Goal: Information Seeking & Learning: Learn about a topic

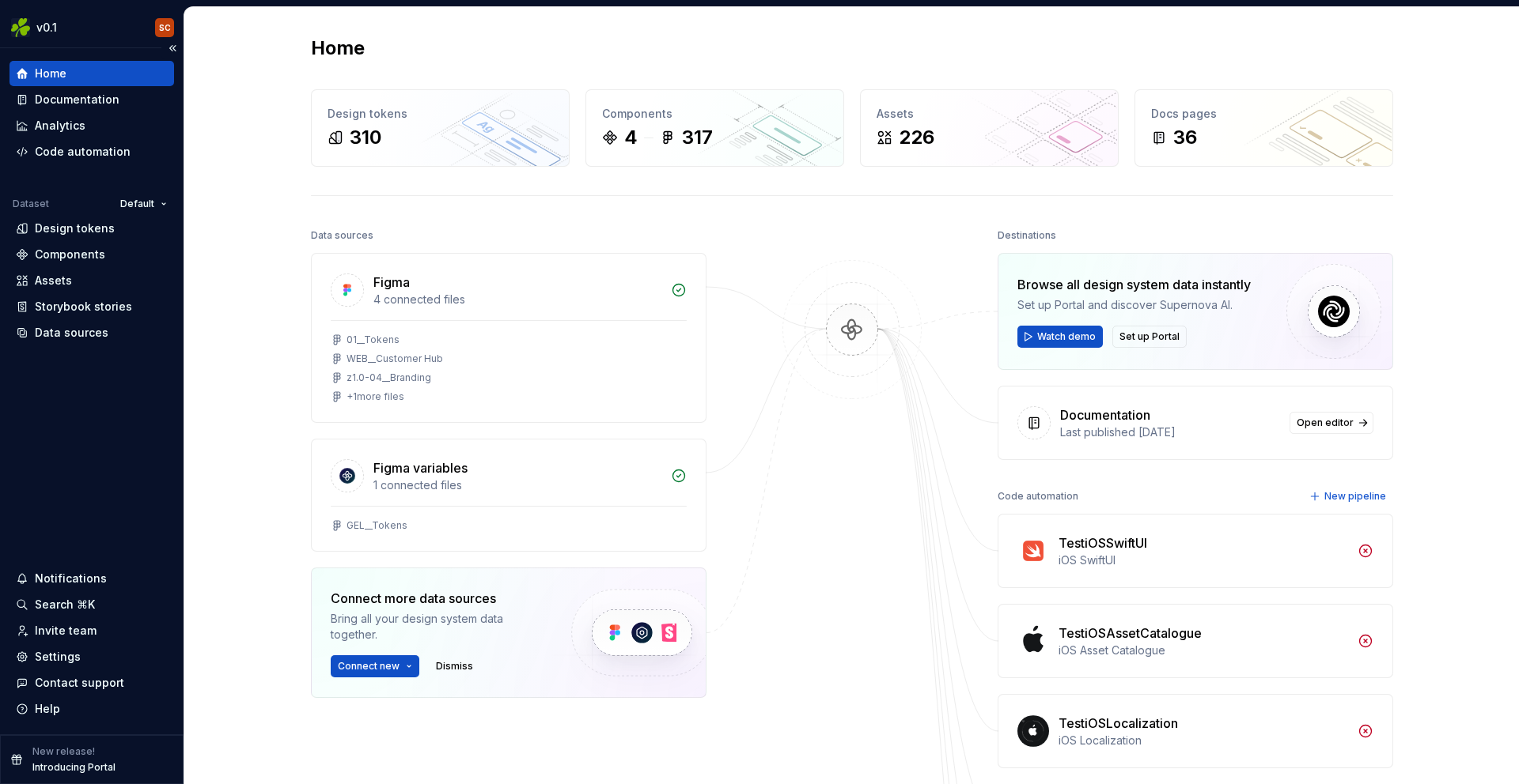
click at [67, 764] on p "Introducing Portal" at bounding box center [74, 767] width 83 height 12
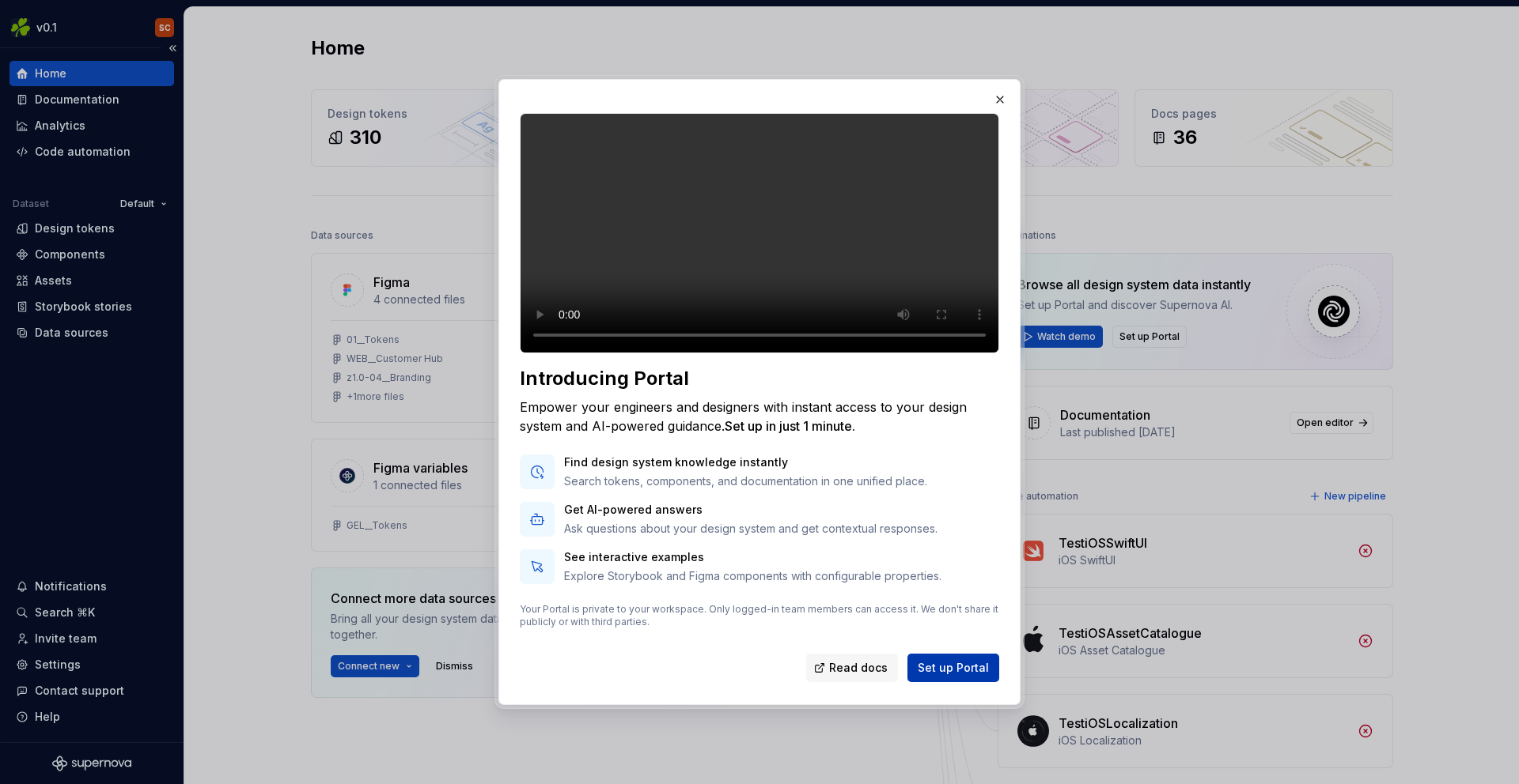
click at [941, 676] on span "Set up Portal" at bounding box center [954, 667] width 72 height 16
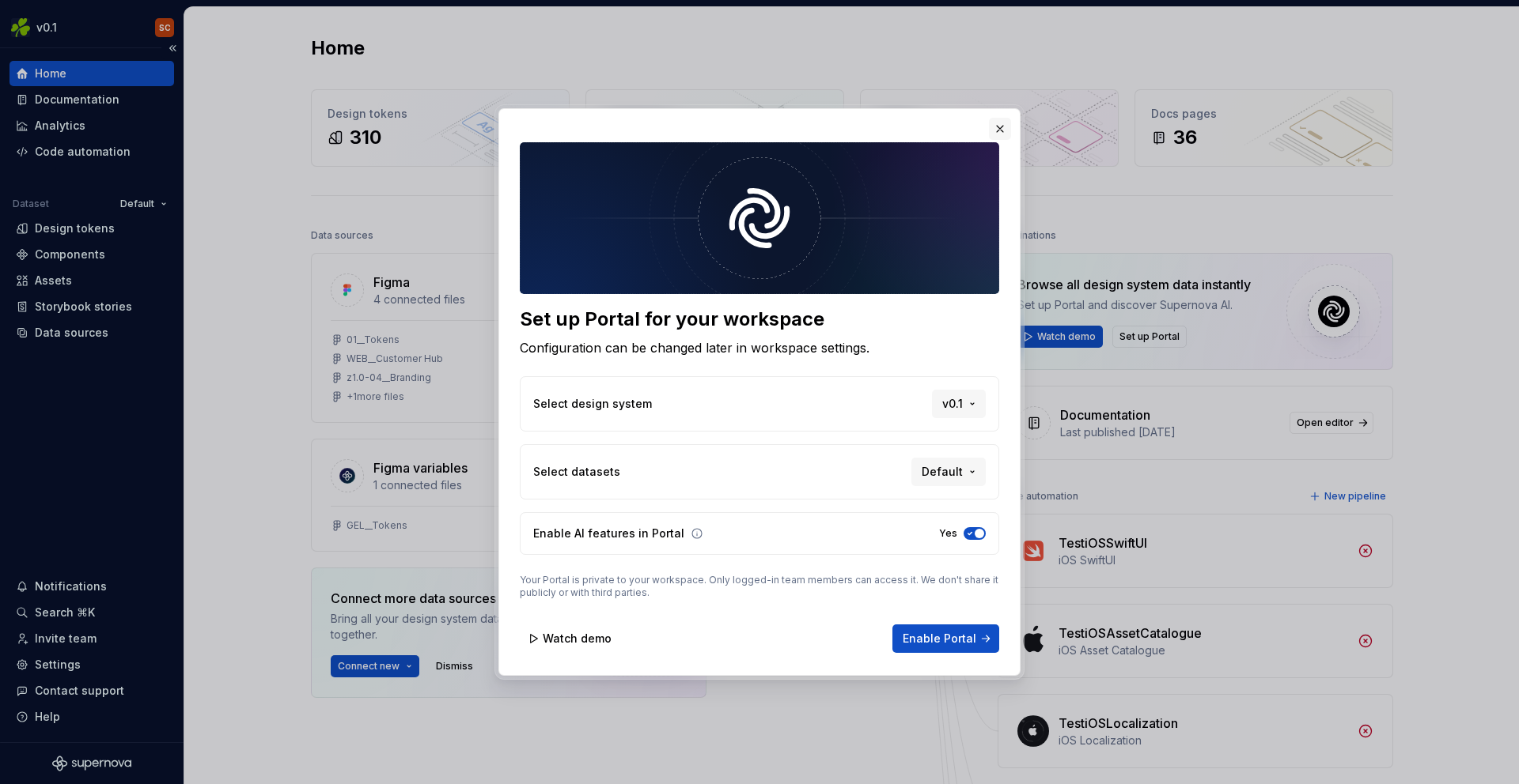
click at [997, 131] on button "button" at bounding box center [1000, 129] width 22 height 22
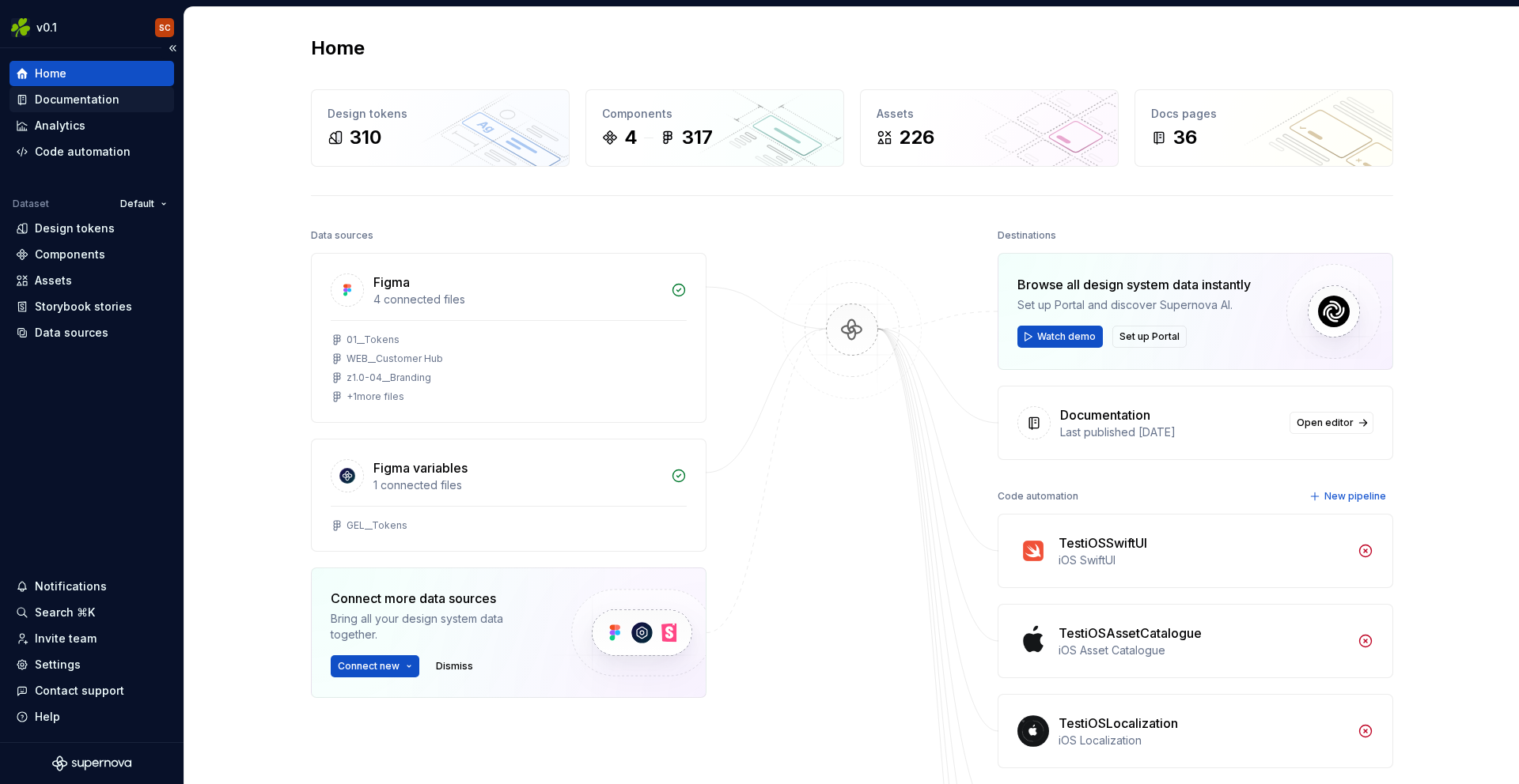
click at [60, 105] on div "Documentation" at bounding box center [77, 99] width 85 height 16
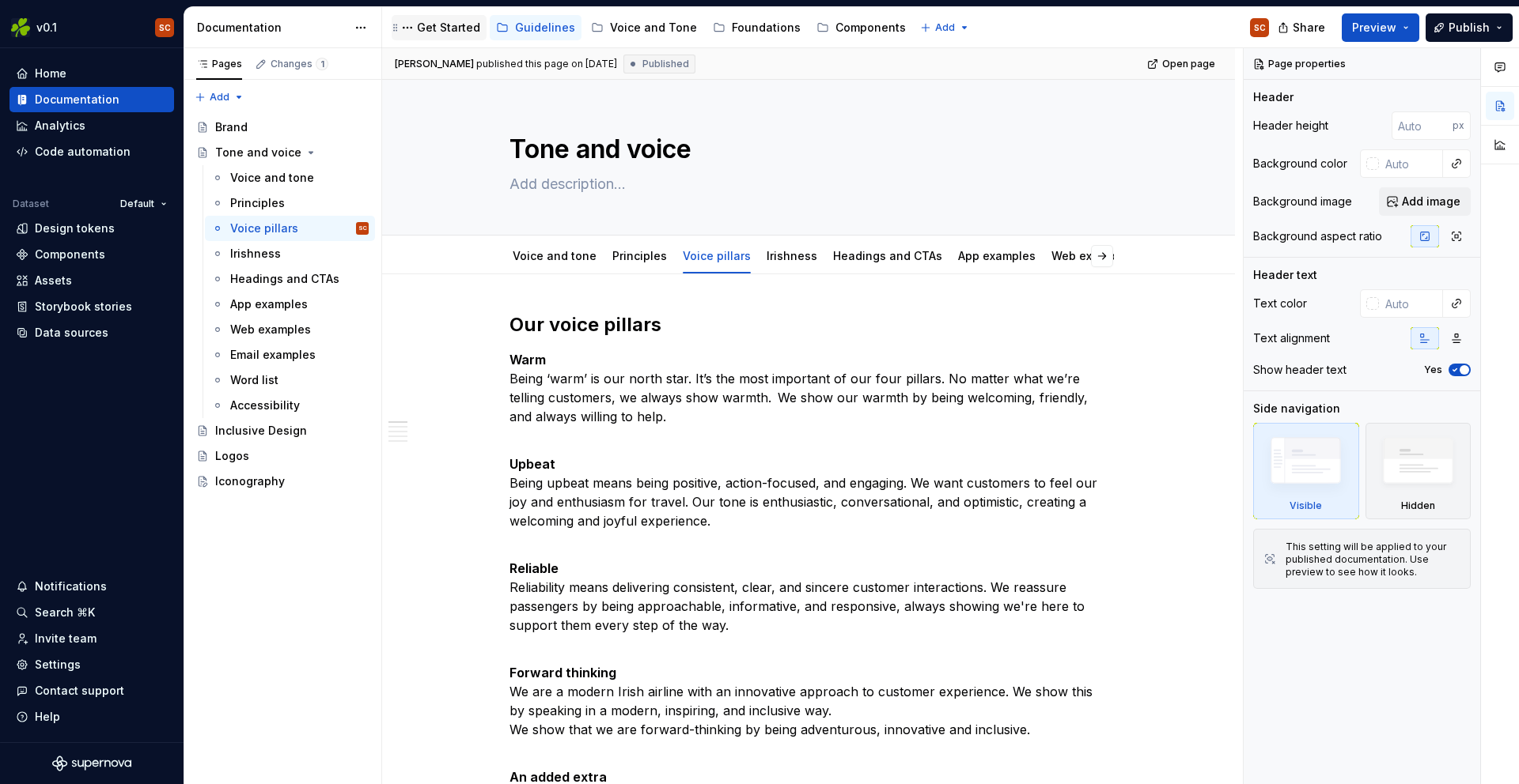
click at [452, 24] on div "Get Started" at bounding box center [449, 27] width 63 height 16
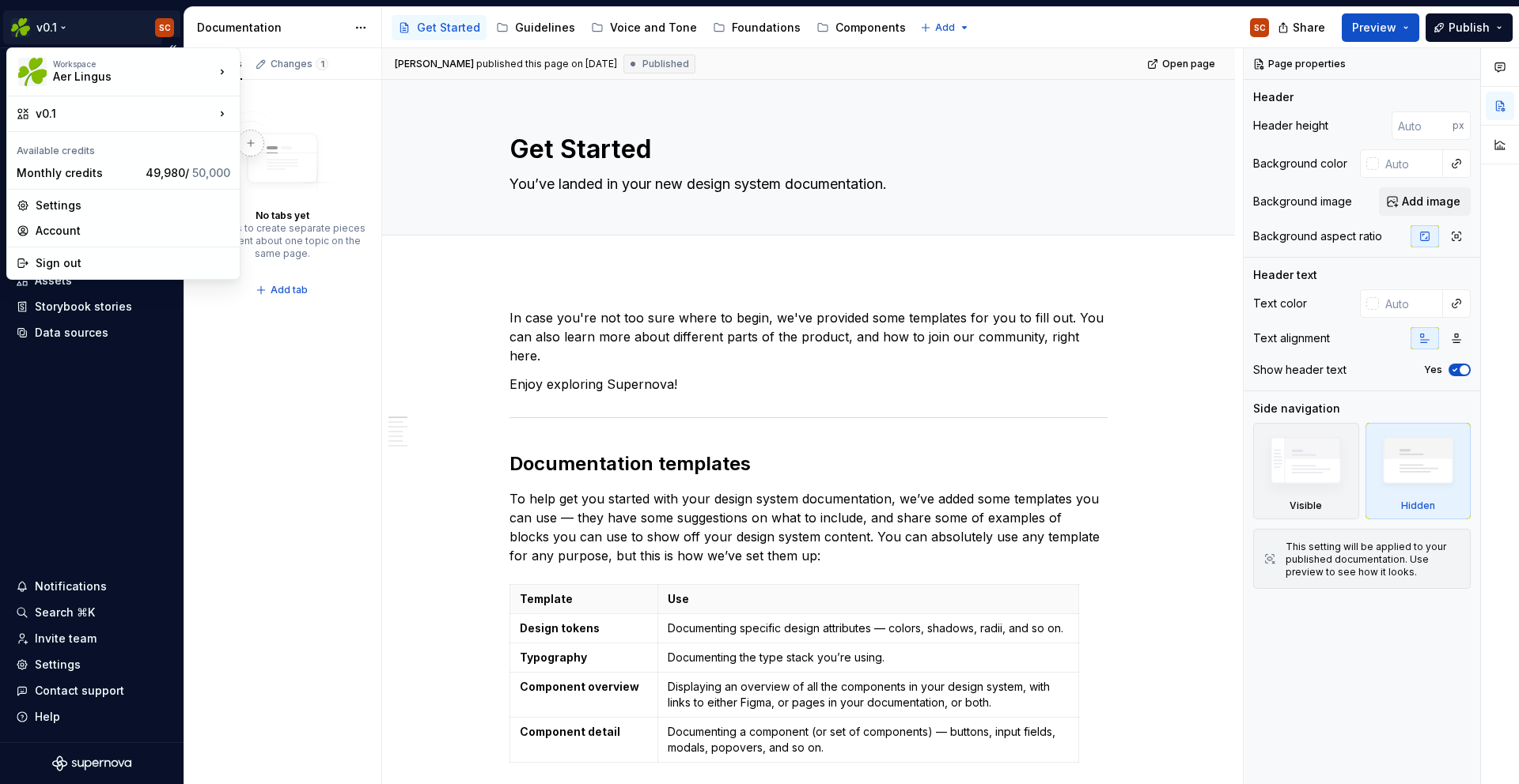
click at [57, 33] on html "v0.1 SC Home Documentation Analytics Code automation Dataset Default Design tok…" at bounding box center [760, 392] width 1519 height 784
click at [277, 119] on div "EI Design" at bounding box center [333, 116] width 136 height 16
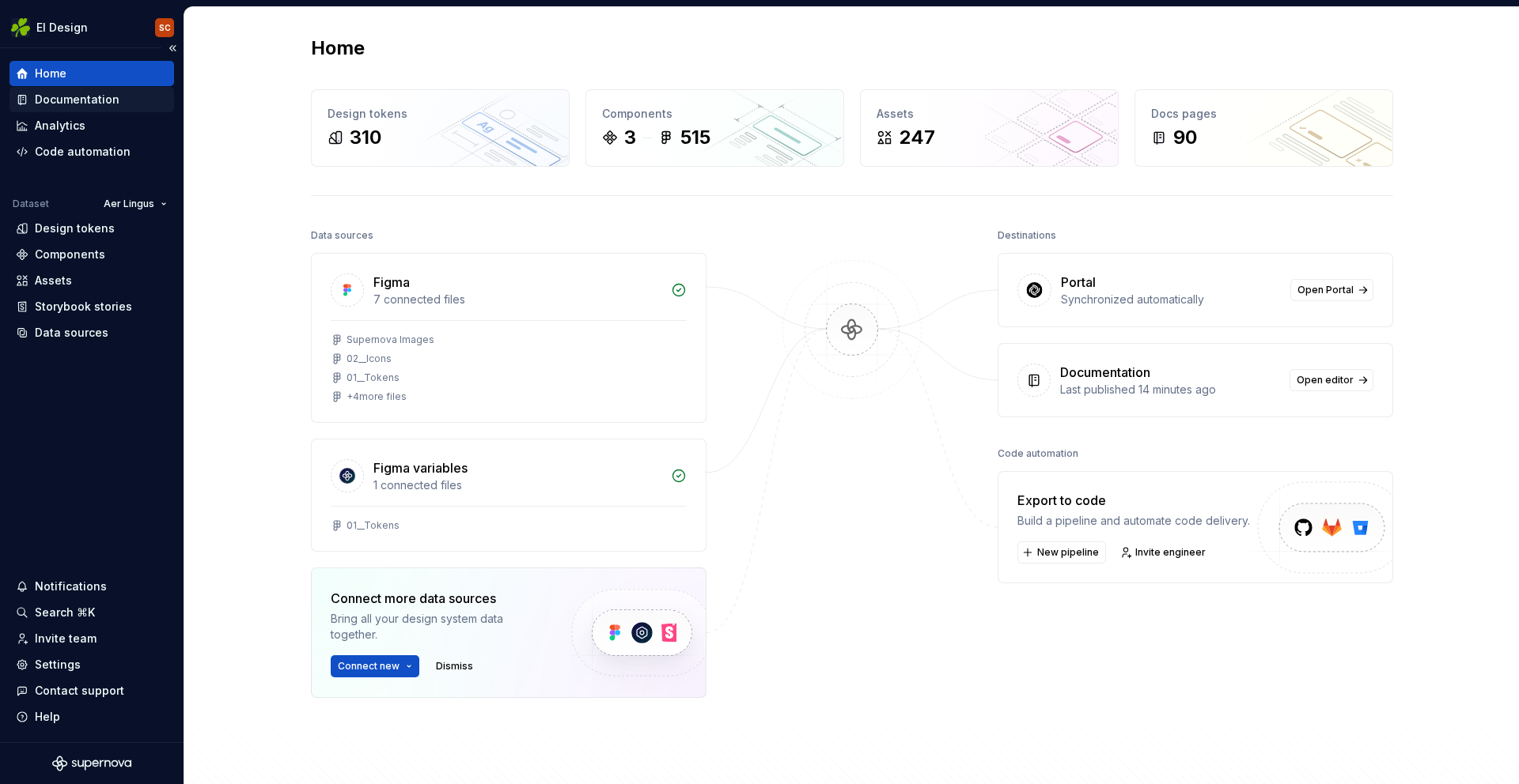
click at [56, 95] on div "Documentation" at bounding box center [77, 99] width 85 height 16
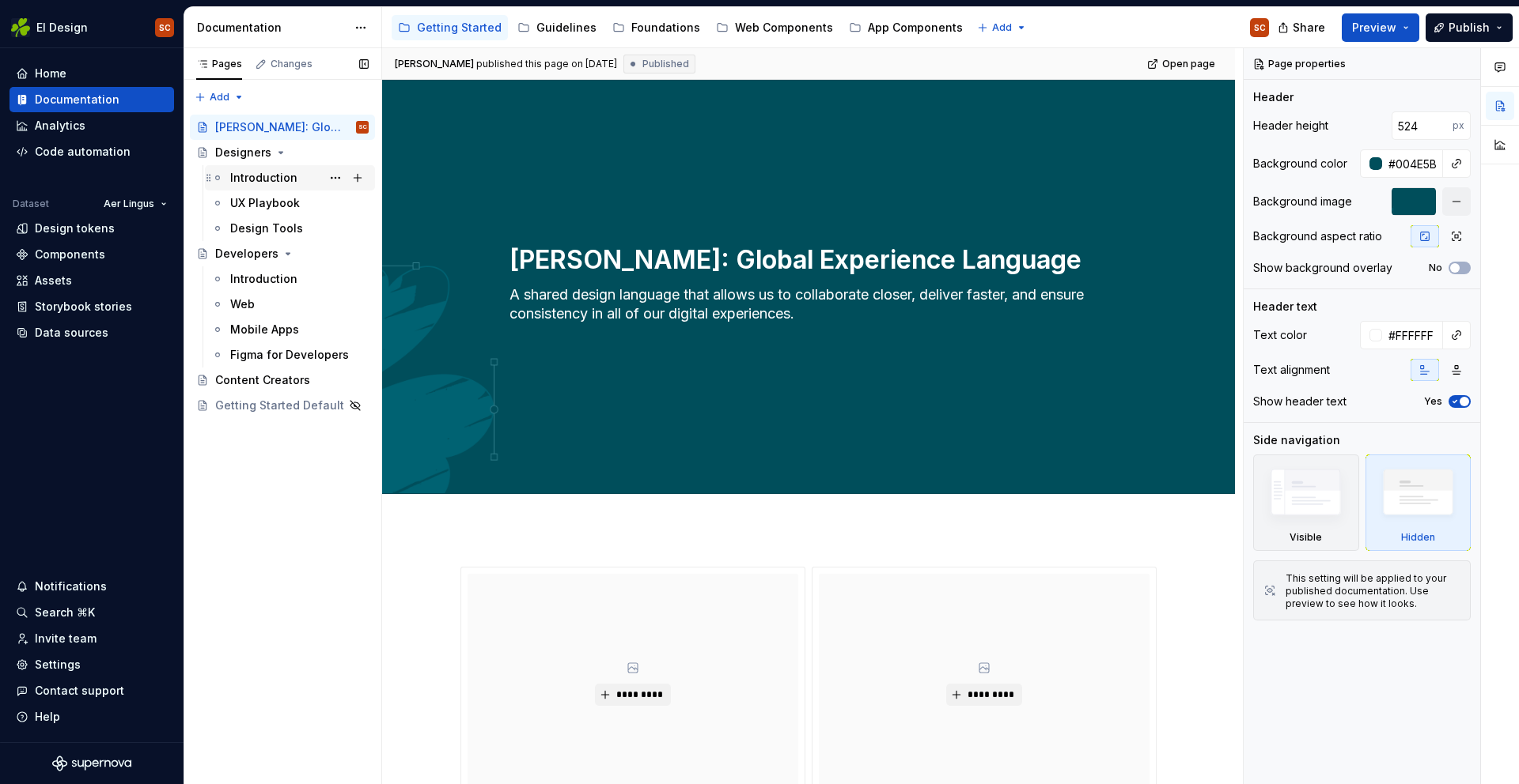
click at [259, 183] on div "Introduction" at bounding box center [263, 177] width 67 height 16
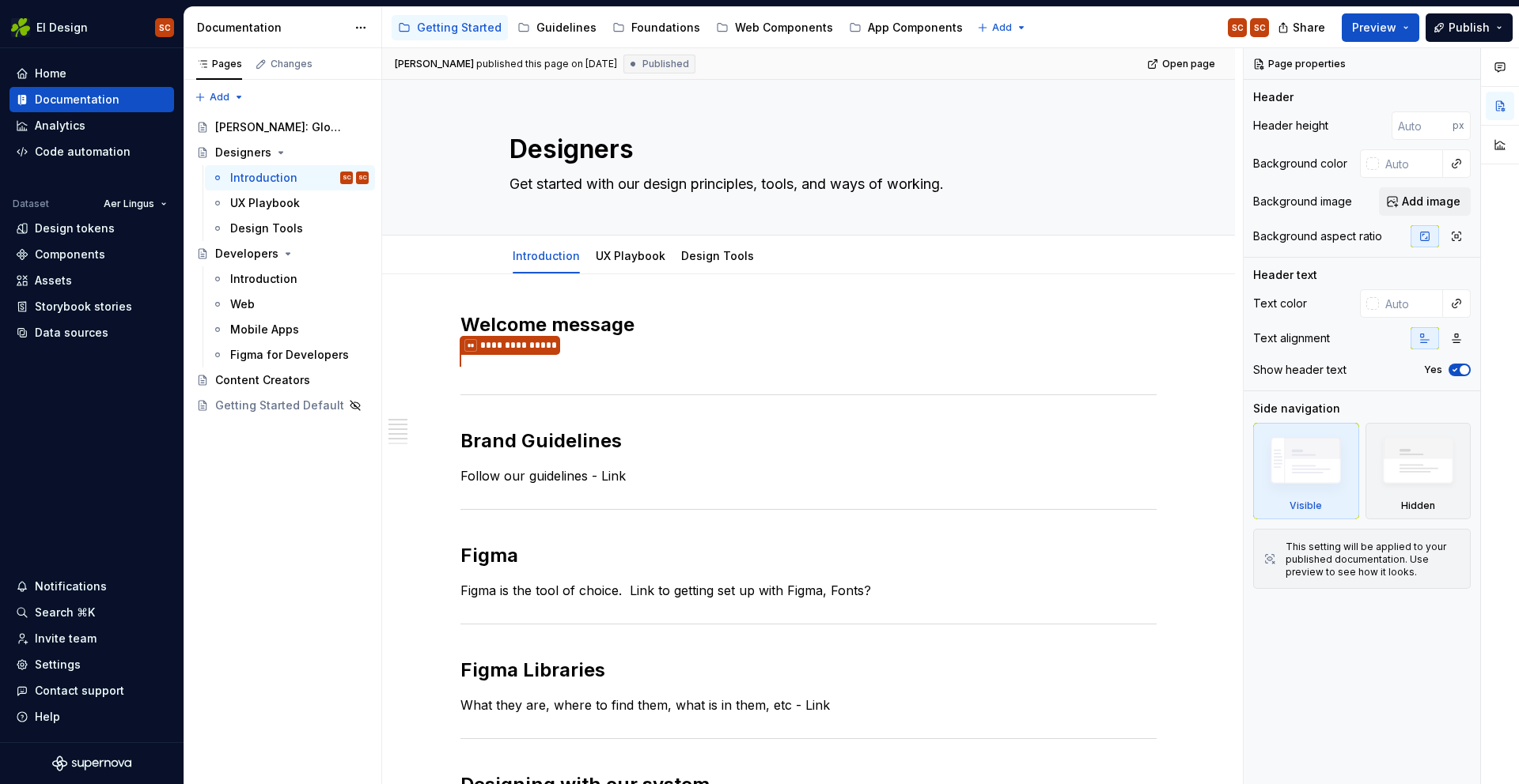
type textarea "*"
